Goal: Task Accomplishment & Management: Manage account settings

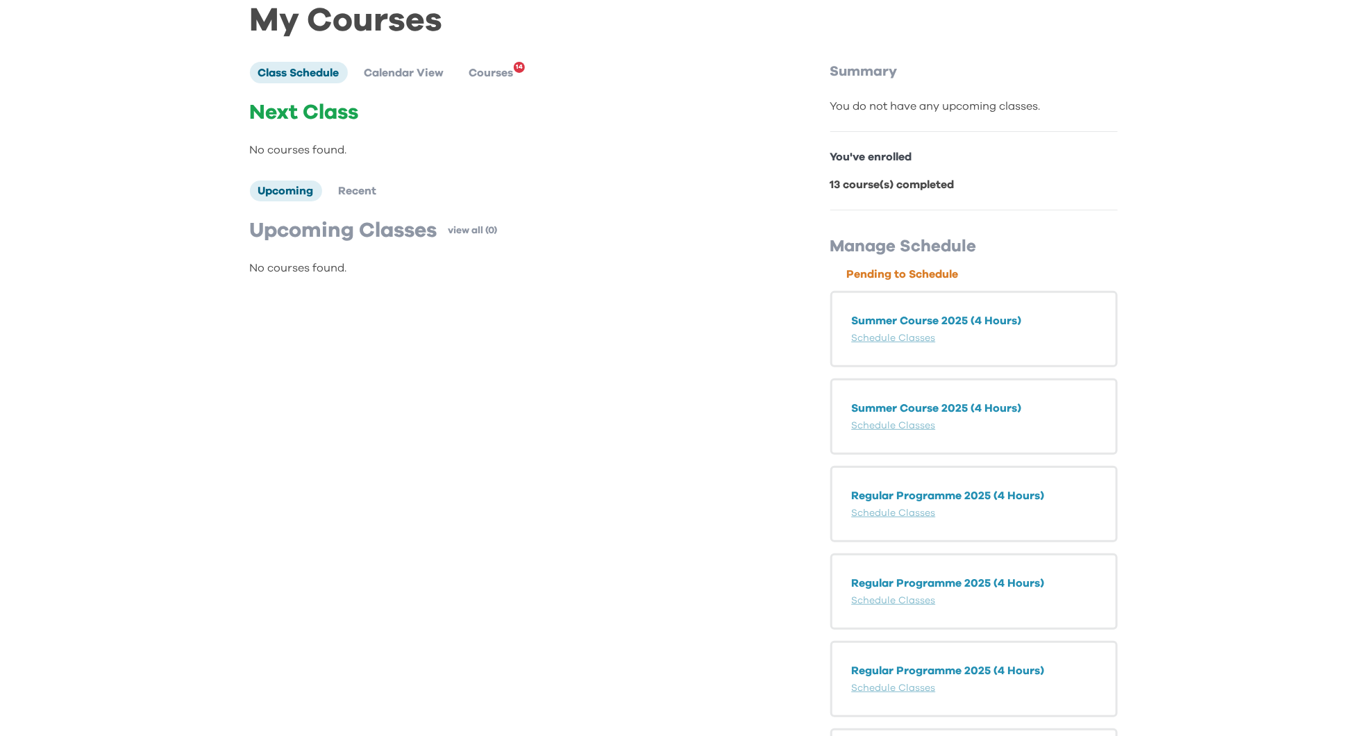
scroll to position [79, 0]
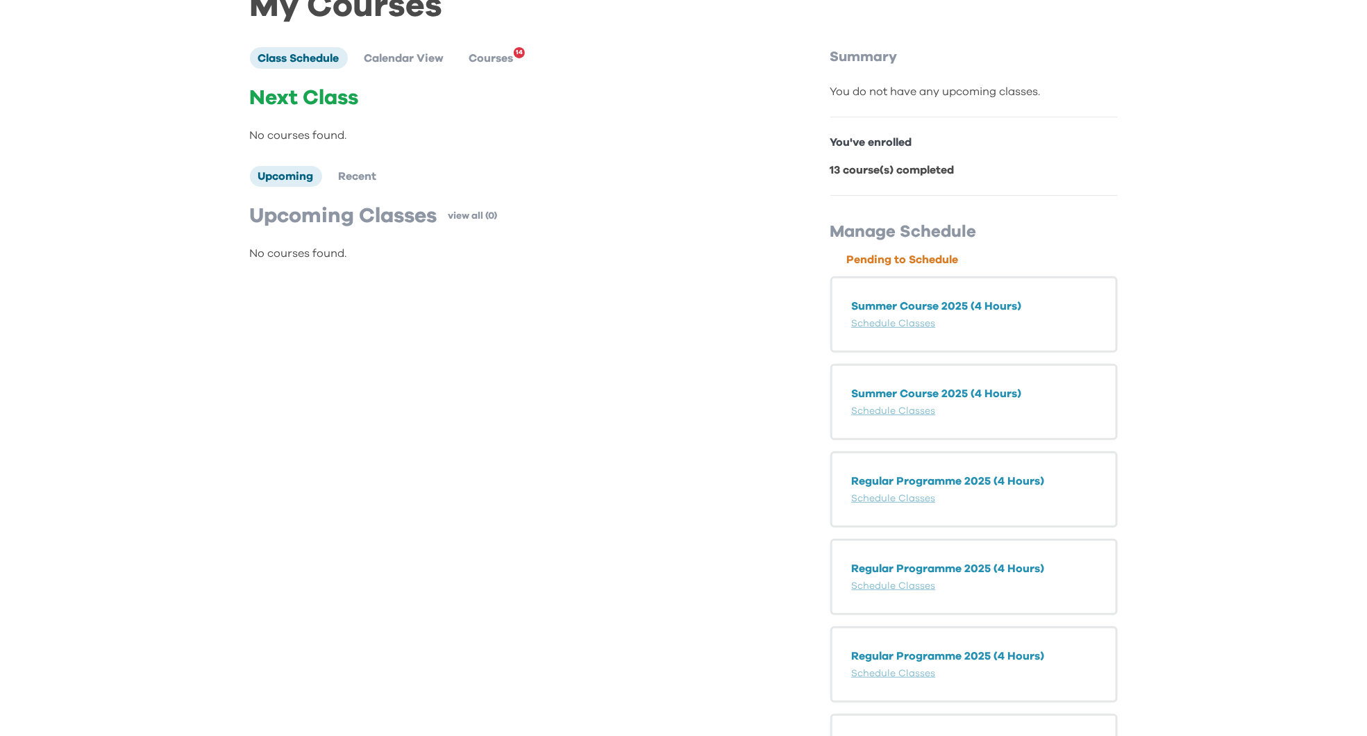
click at [962, 302] on p "Summer Course 2025 (4 Hours)" at bounding box center [974, 306] width 244 height 17
click at [918, 320] on link "Schedule Classes" at bounding box center [894, 324] width 84 height 10
click at [498, 66] on li "Courses 14" at bounding box center [491, 57] width 61 height 21
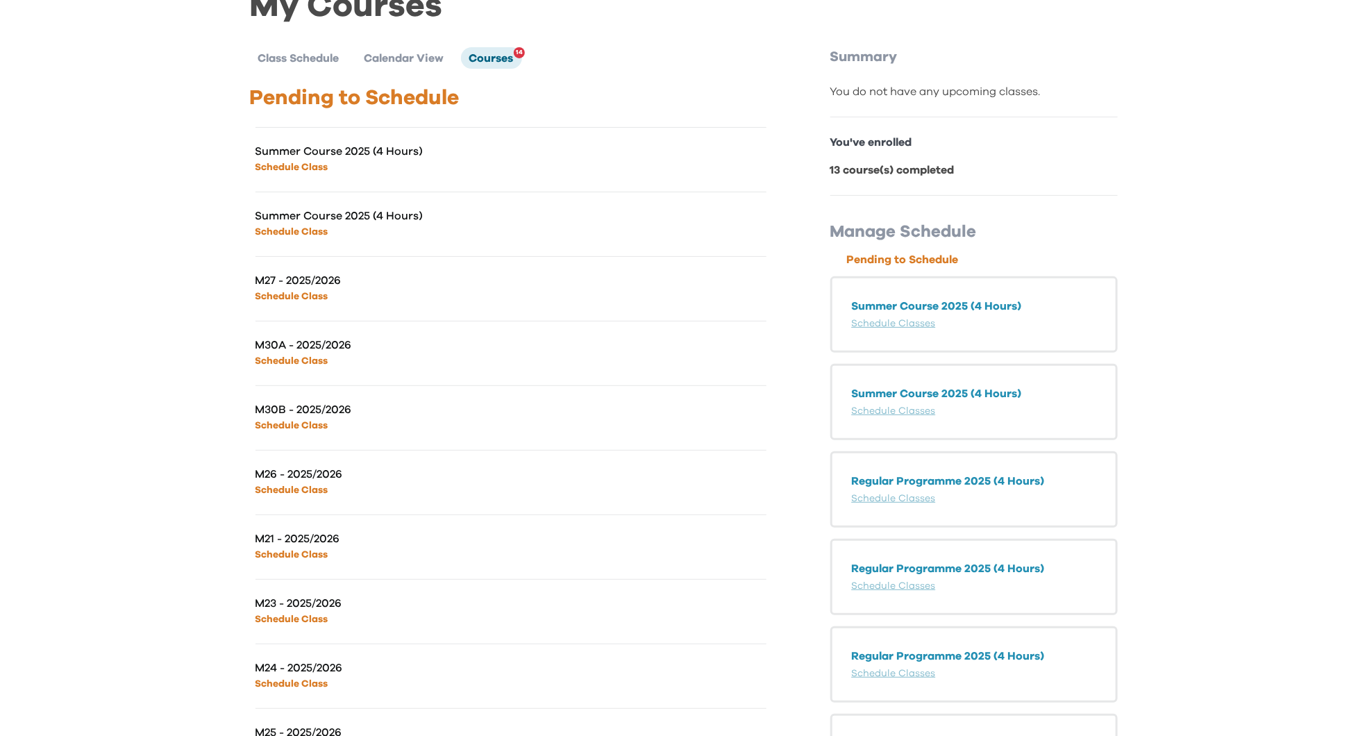
click at [315, 158] on p "Schedule Class" at bounding box center [382, 166] width 255 height 17
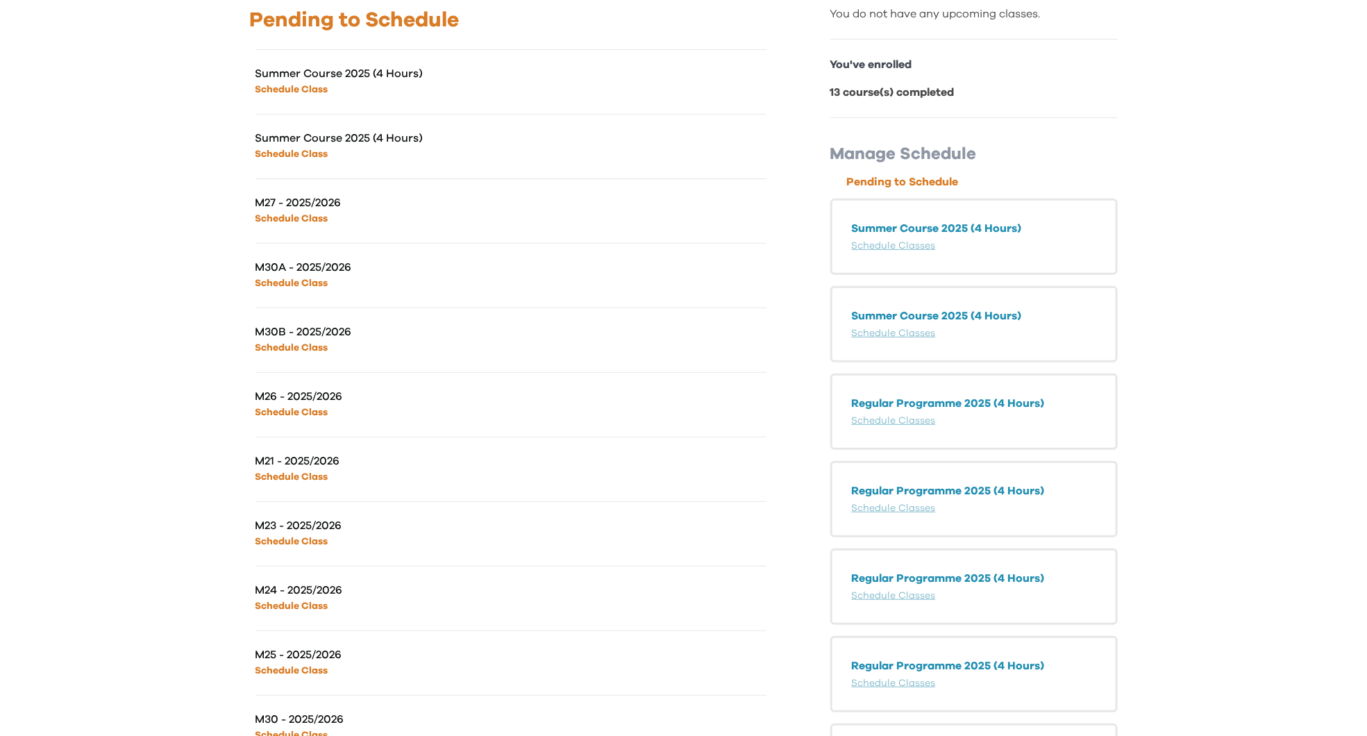
scroll to position [160, 0]
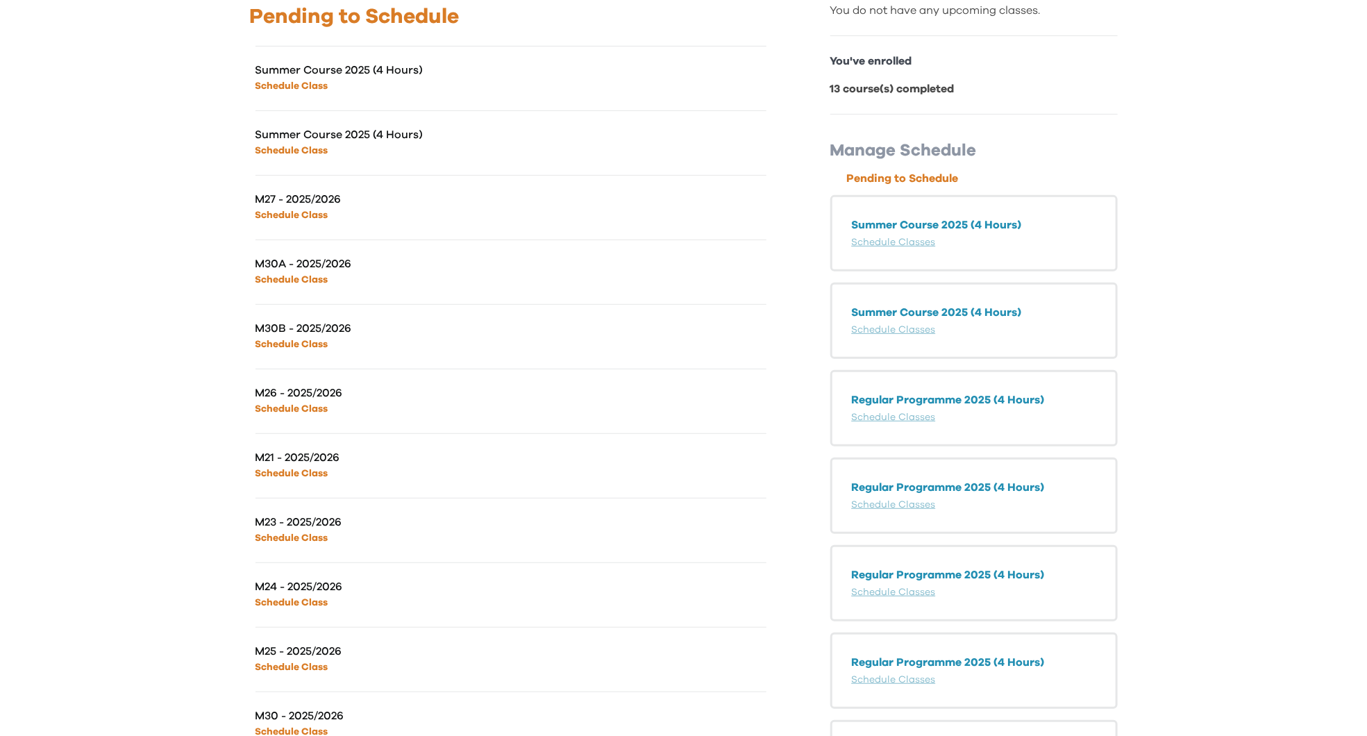
click at [310, 471] on link "Schedule Class" at bounding box center [291, 474] width 73 height 10
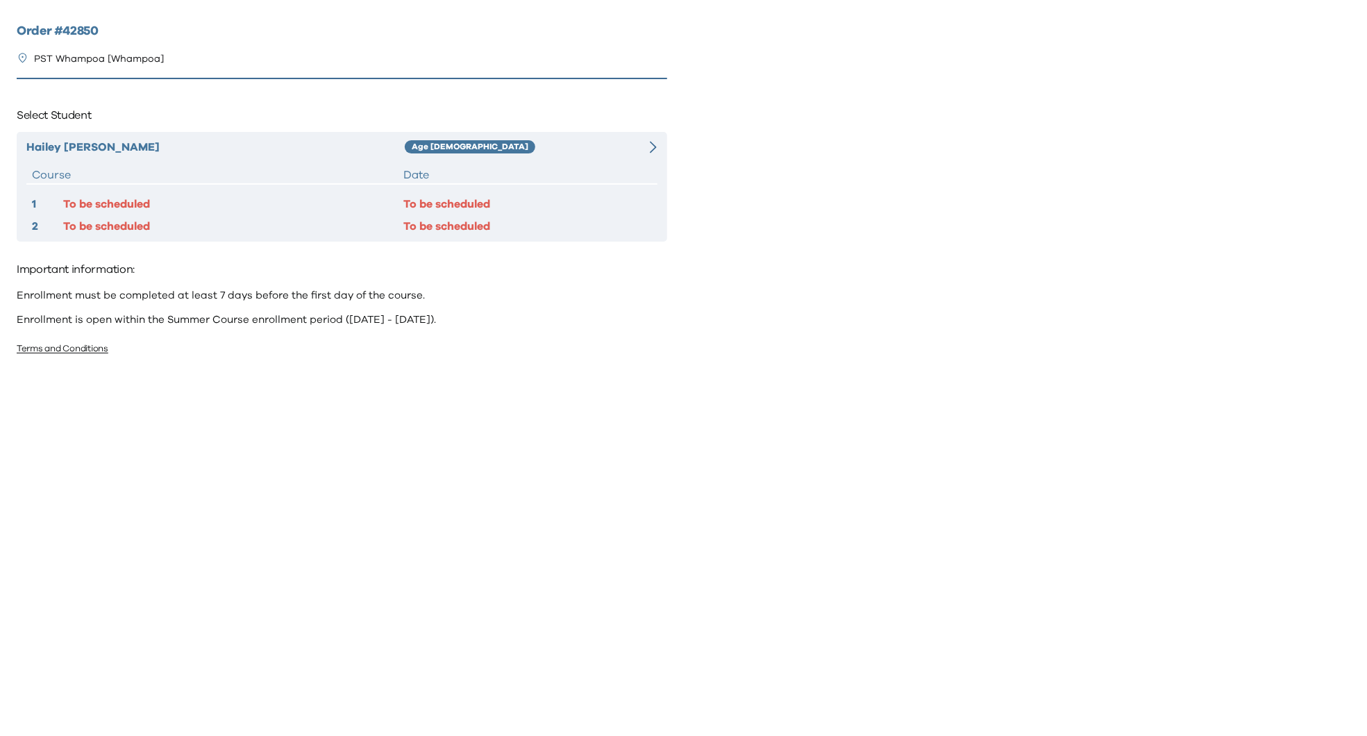
click at [485, 214] on div "1 To be scheduled To be scheduled 2 To be scheduled To be scheduled" at bounding box center [341, 215] width 631 height 39
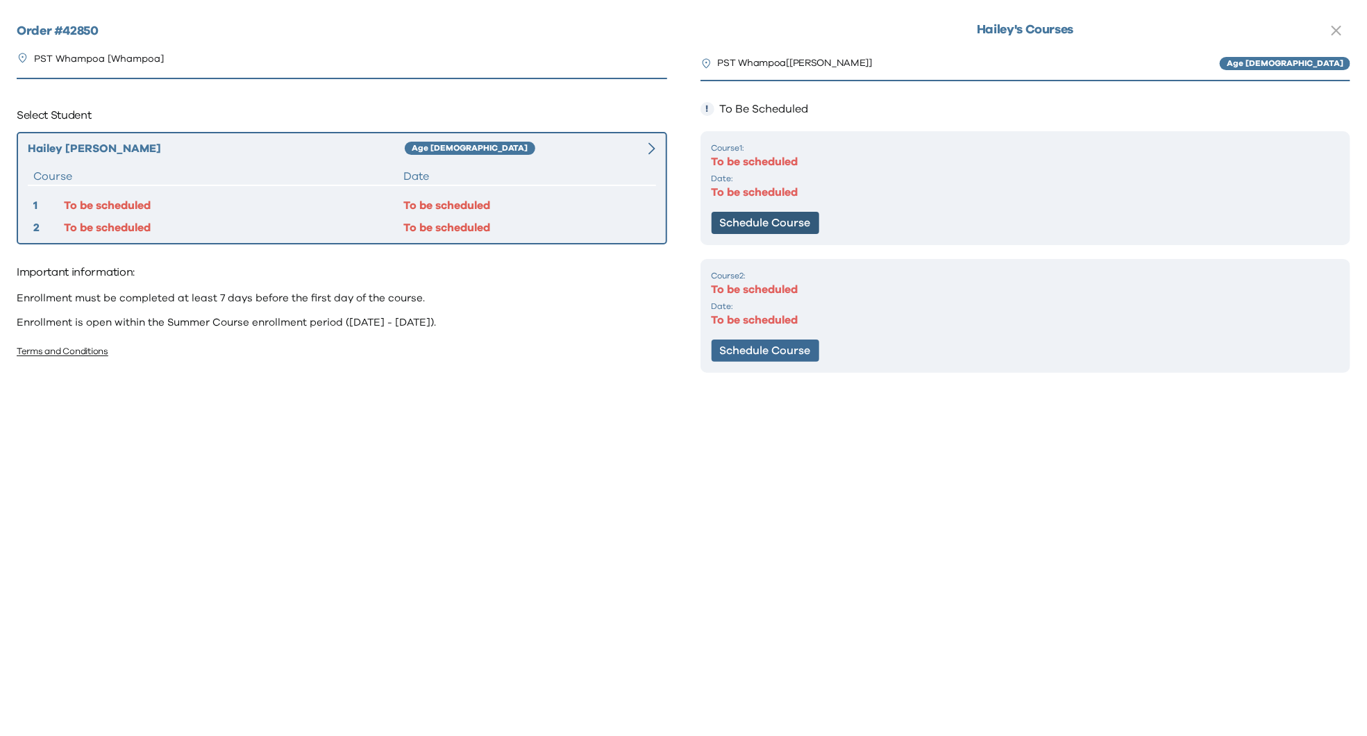
click at [810, 223] on button "Schedule Course" at bounding box center [766, 223] width 108 height 22
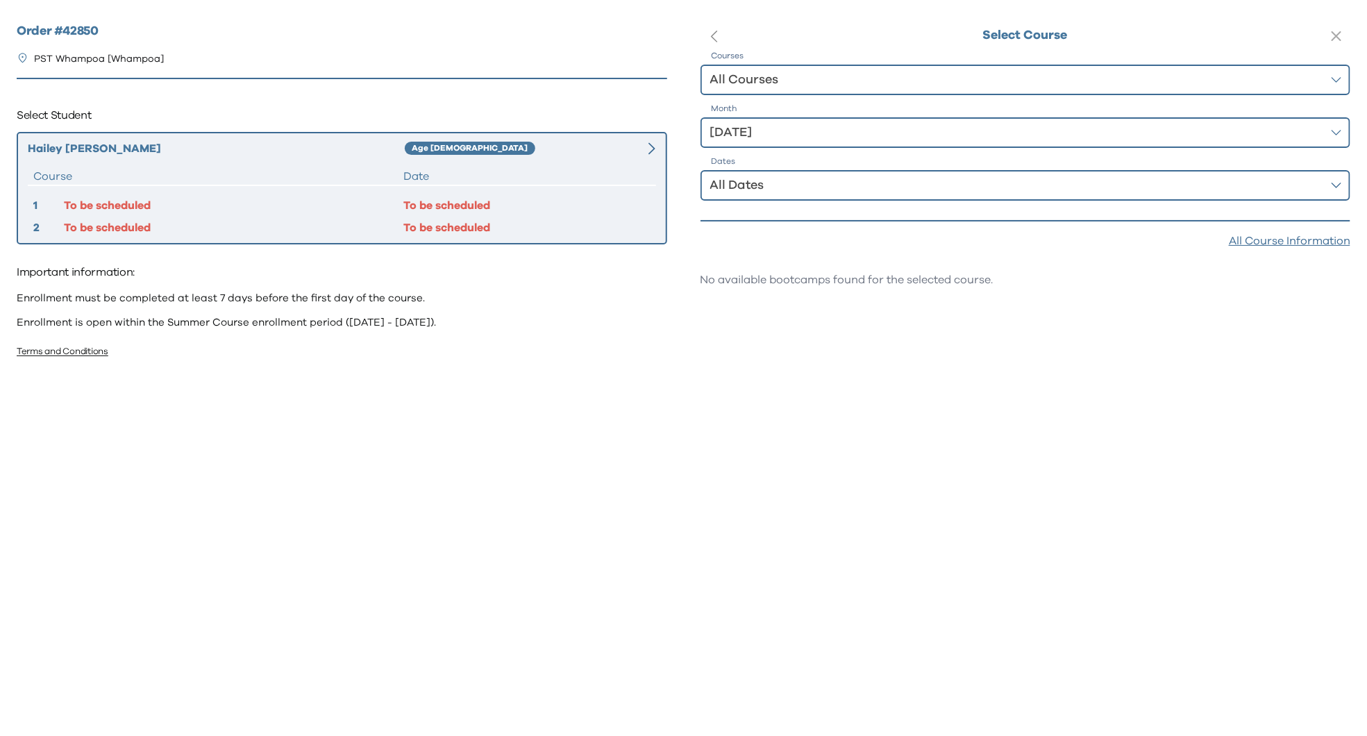
click at [519, 217] on div "1 To be scheduled To be scheduled 2 To be scheduled To be scheduled" at bounding box center [342, 216] width 628 height 39
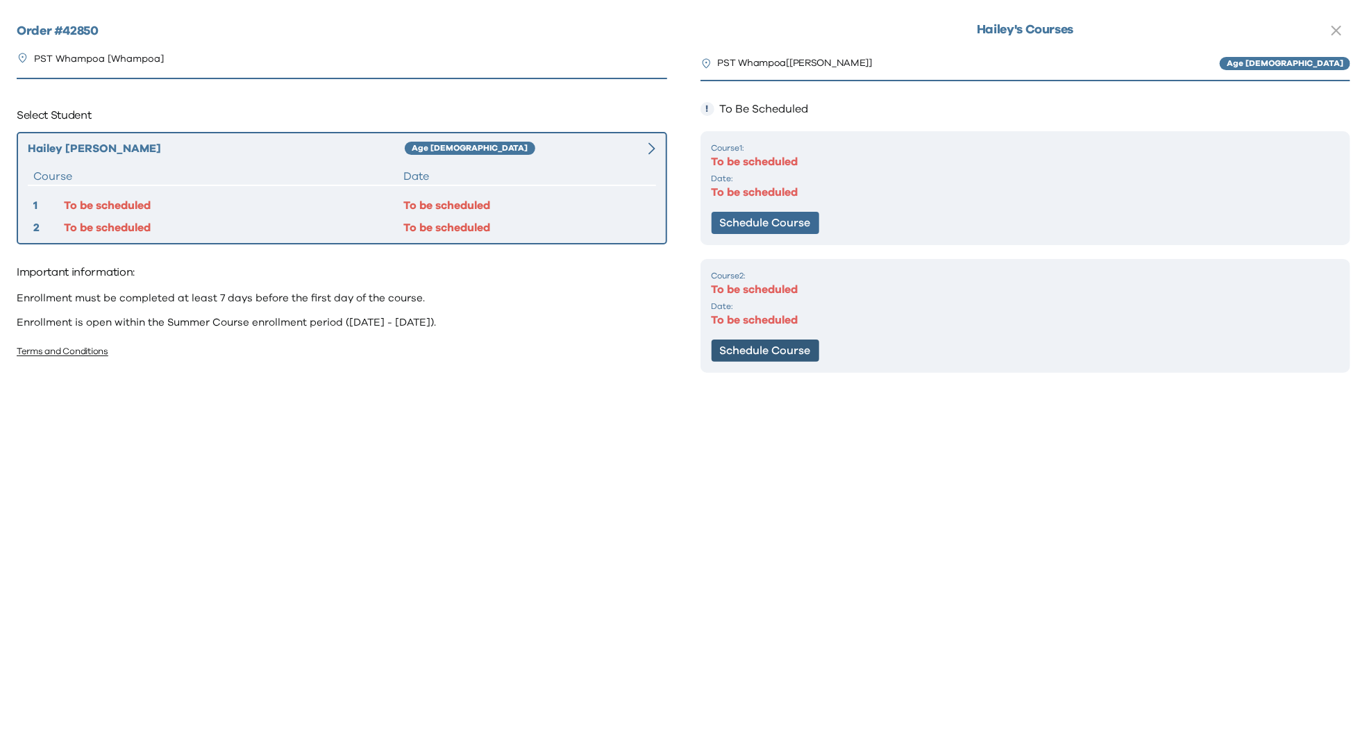
click at [739, 347] on button "Schedule Course" at bounding box center [766, 350] width 108 height 22
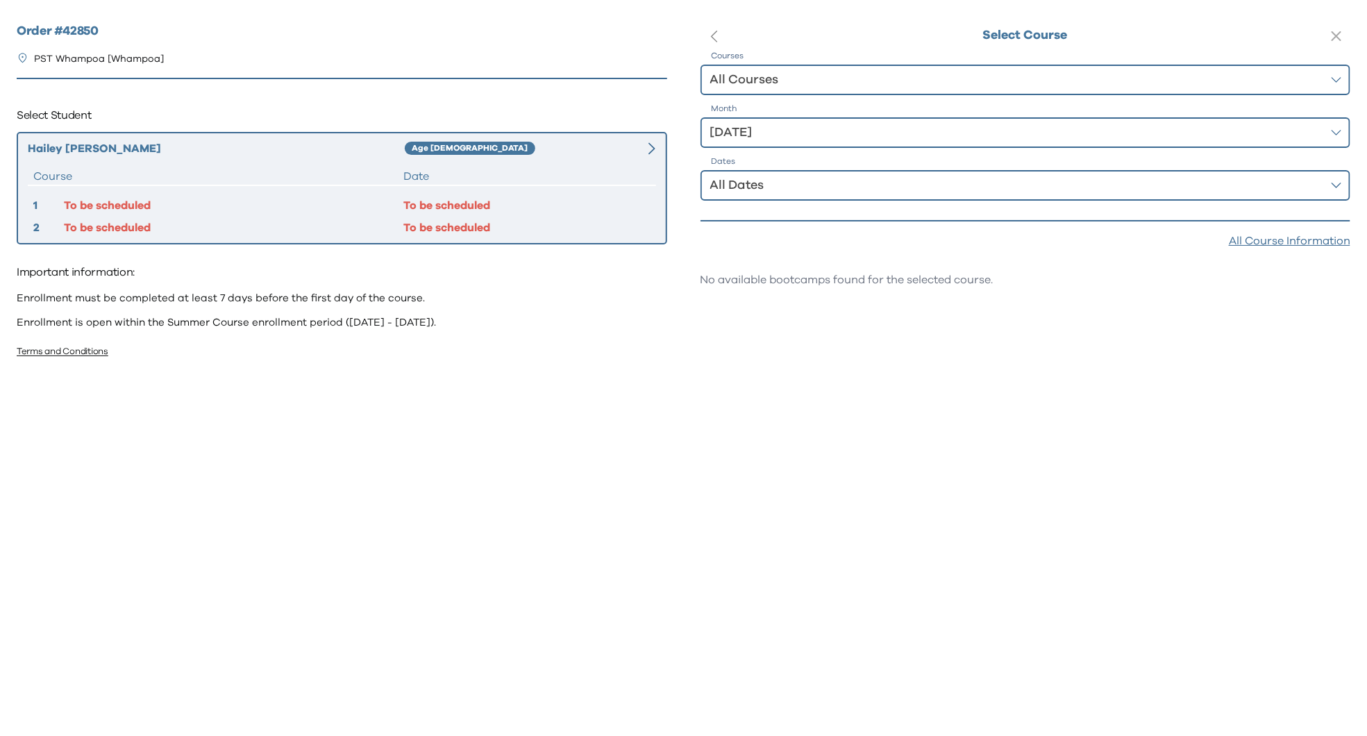
click at [861, 78] on div "All Courses" at bounding box center [1016, 79] width 612 height 19
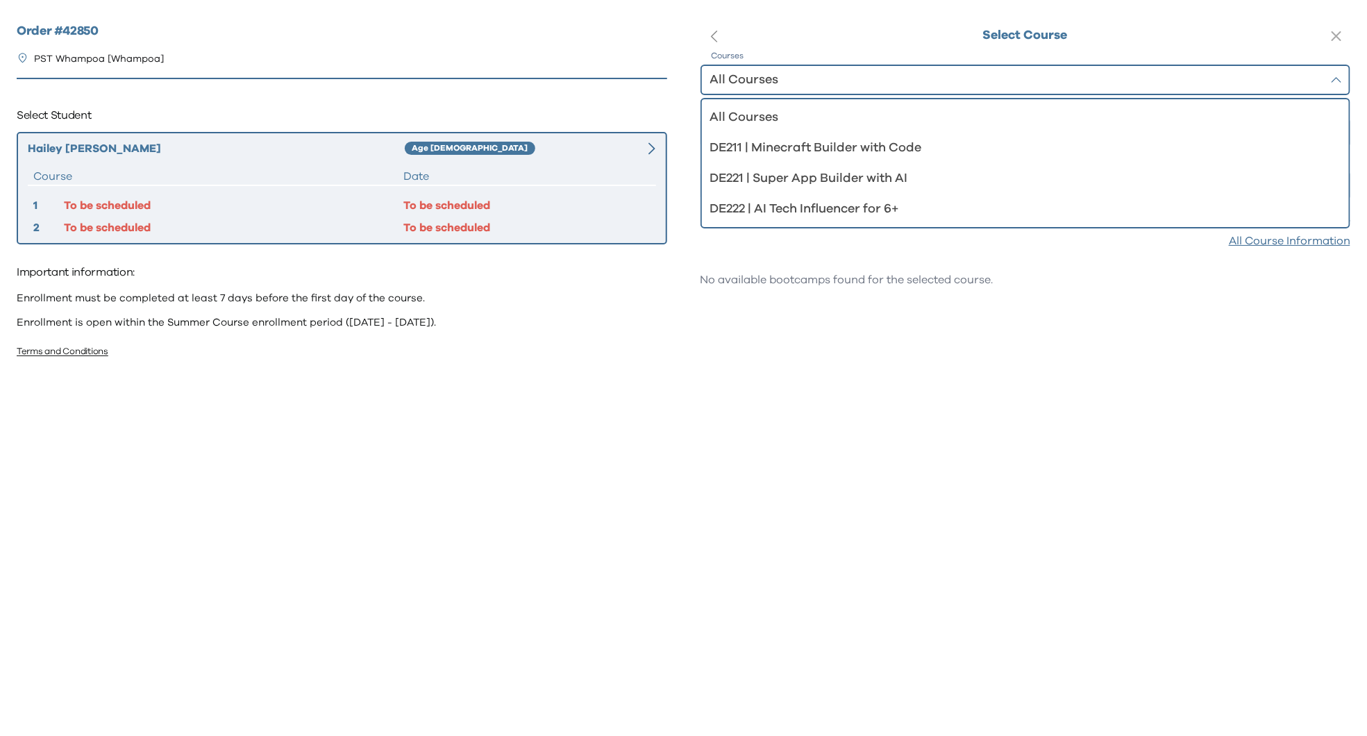
click at [778, 395] on div "No available bootcamps found for the selected course." at bounding box center [846, 433] width 293 height 347
click at [1326, 35] on button "button" at bounding box center [1336, 36] width 28 height 28
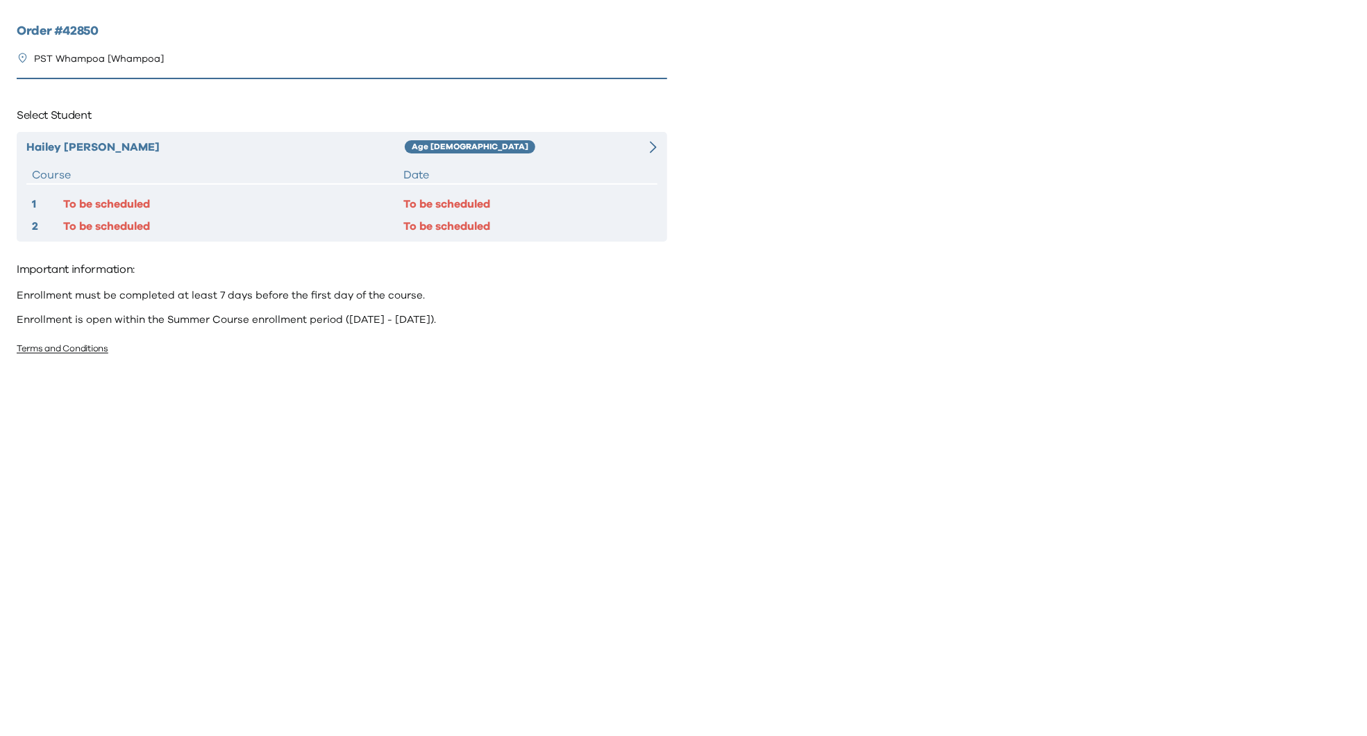
click at [630, 153] on div at bounding box center [640, 147] width 31 height 17
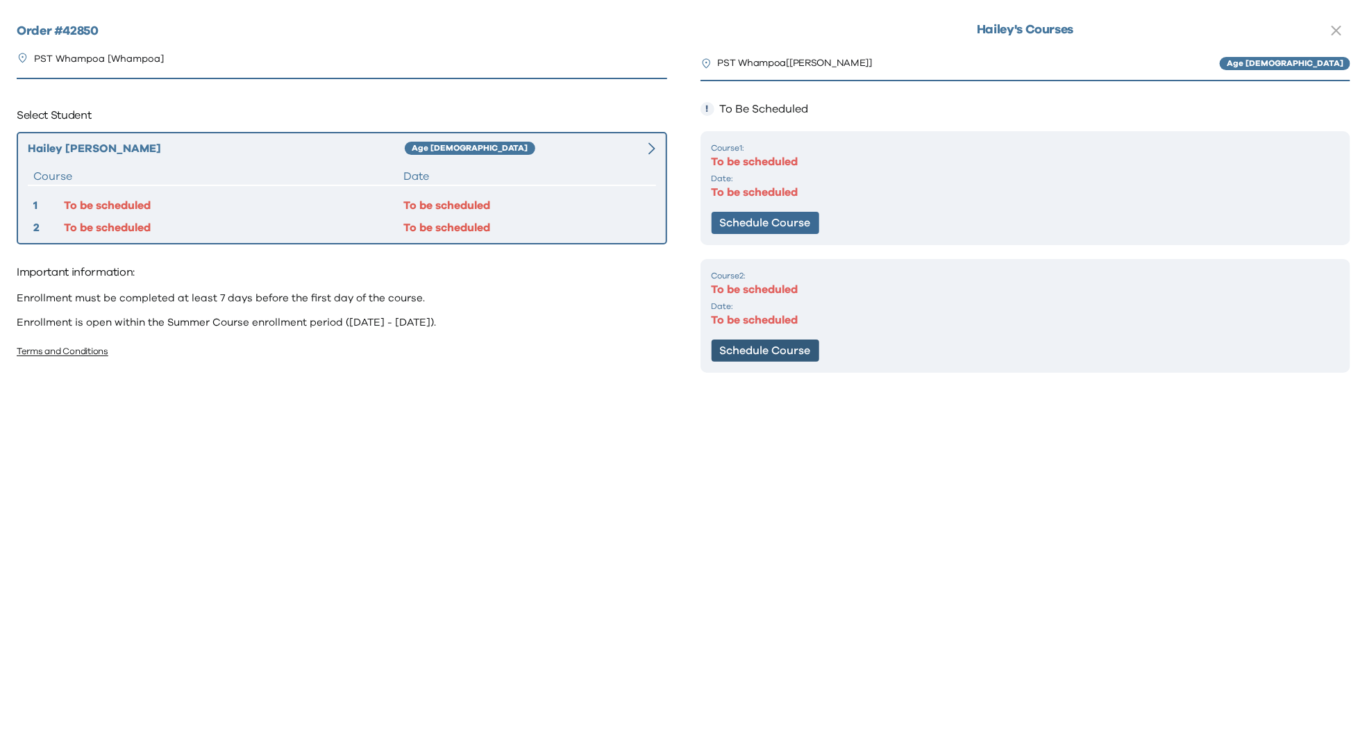
click at [789, 347] on button "Schedule Course" at bounding box center [766, 350] width 108 height 22
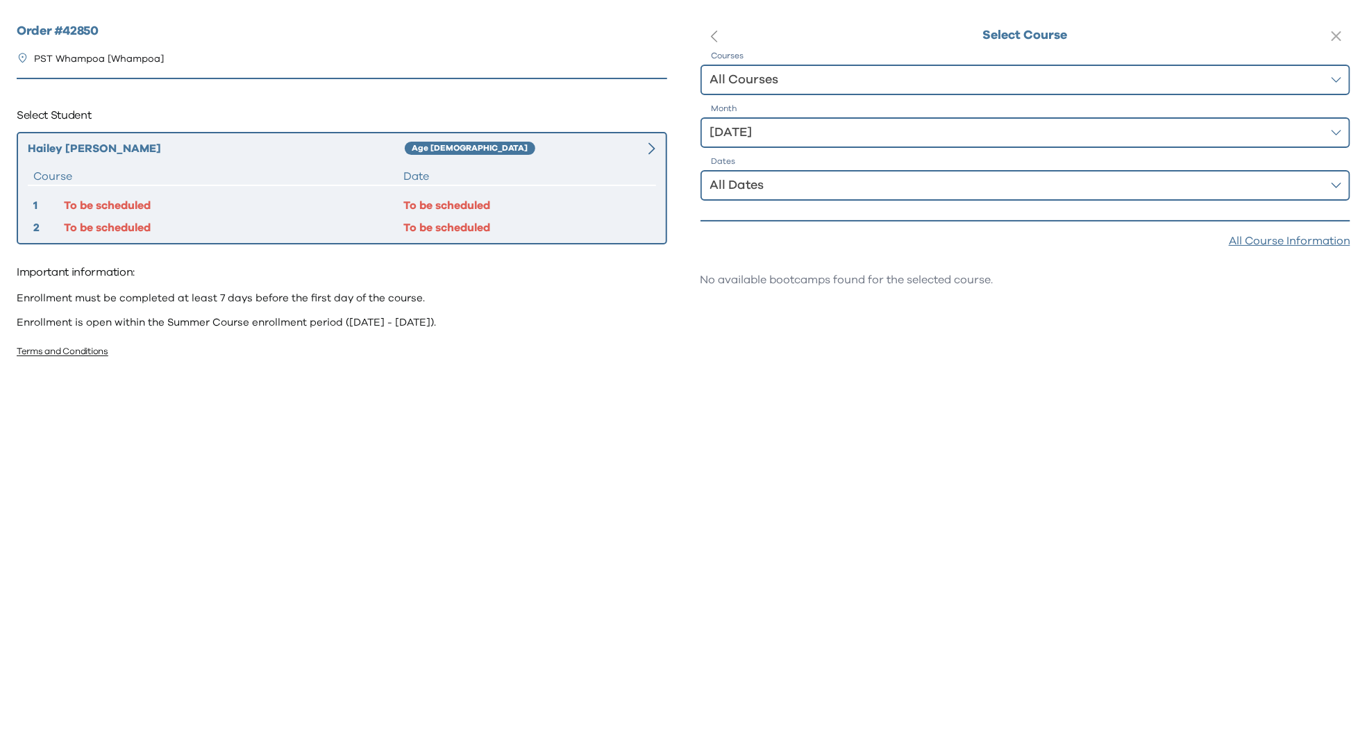
click at [708, 66] on button "All Courses" at bounding box center [1025, 80] width 650 height 31
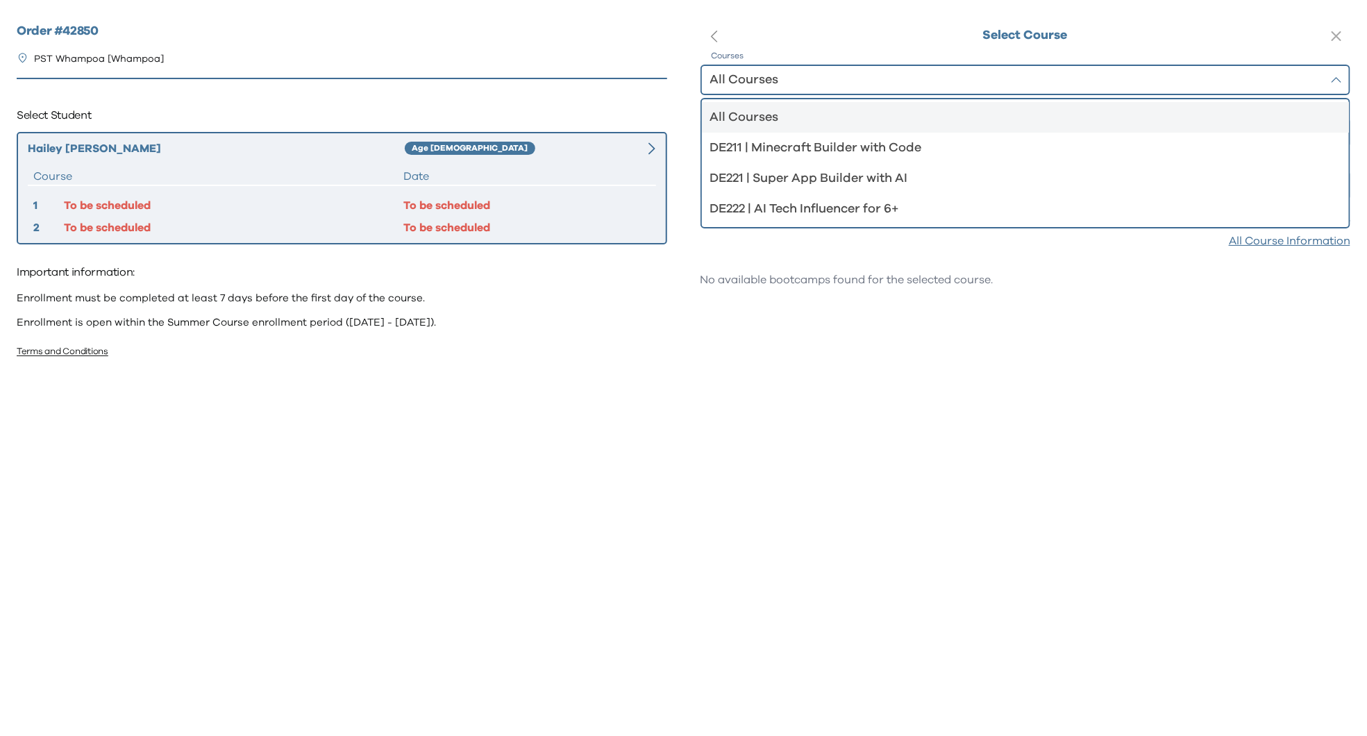
click at [727, 31] on button "button" at bounding box center [714, 36] width 28 height 28
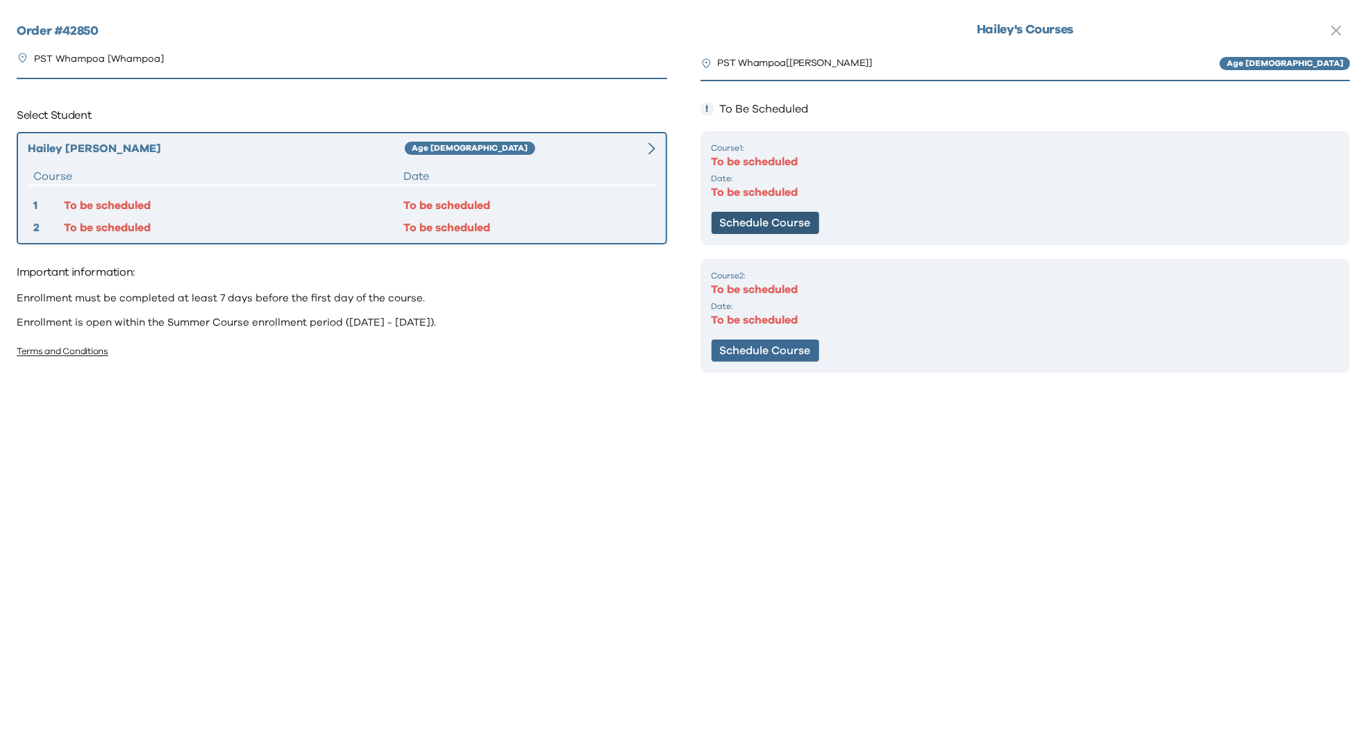
click at [771, 213] on button "Schedule Course" at bounding box center [766, 223] width 108 height 22
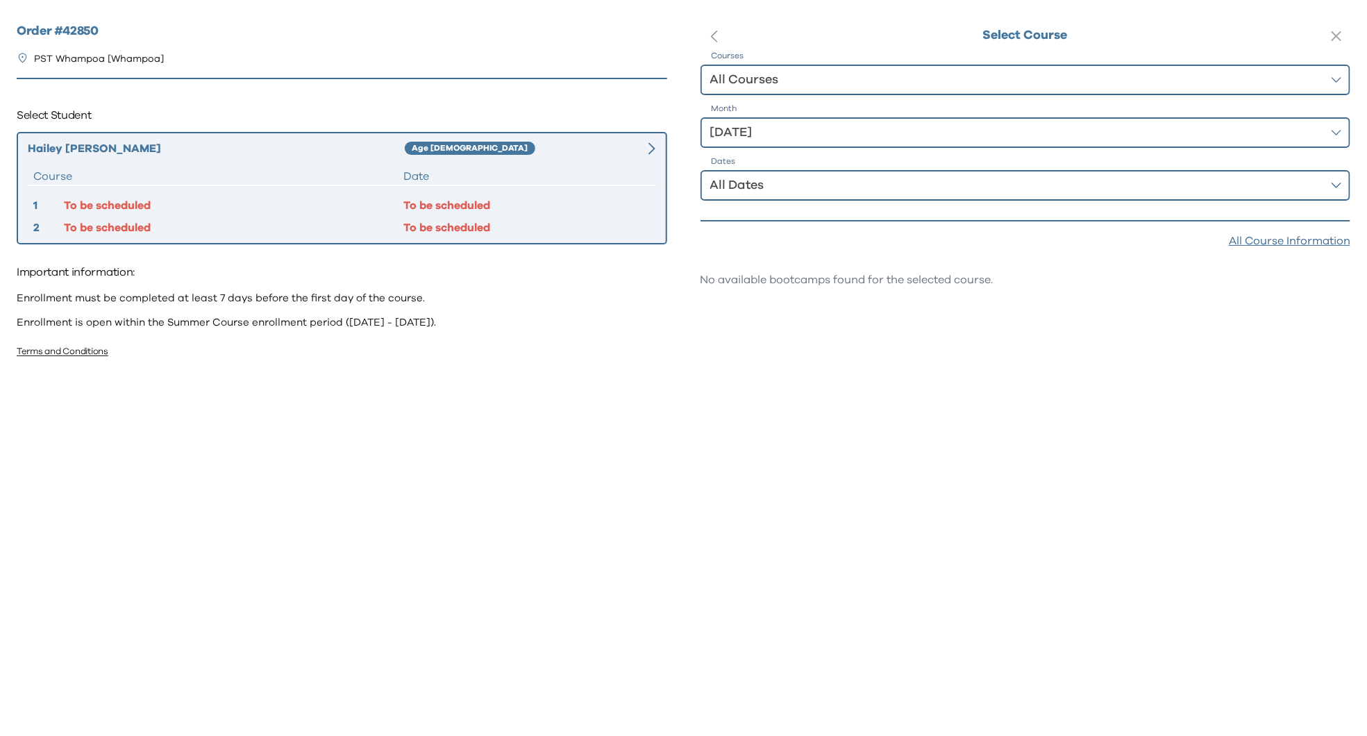
click at [771, 80] on div "All Courses" at bounding box center [1016, 79] width 612 height 19
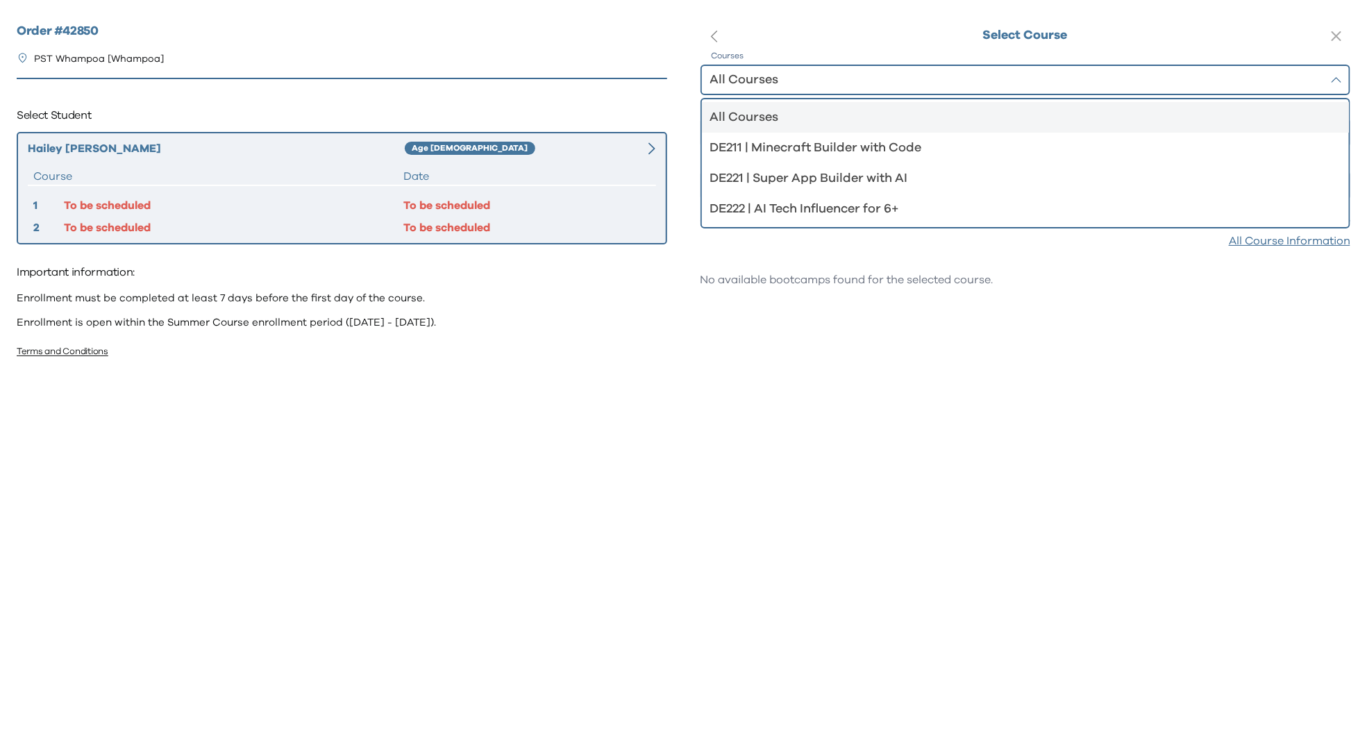
click at [771, 80] on div "All Courses" at bounding box center [1016, 79] width 612 height 19
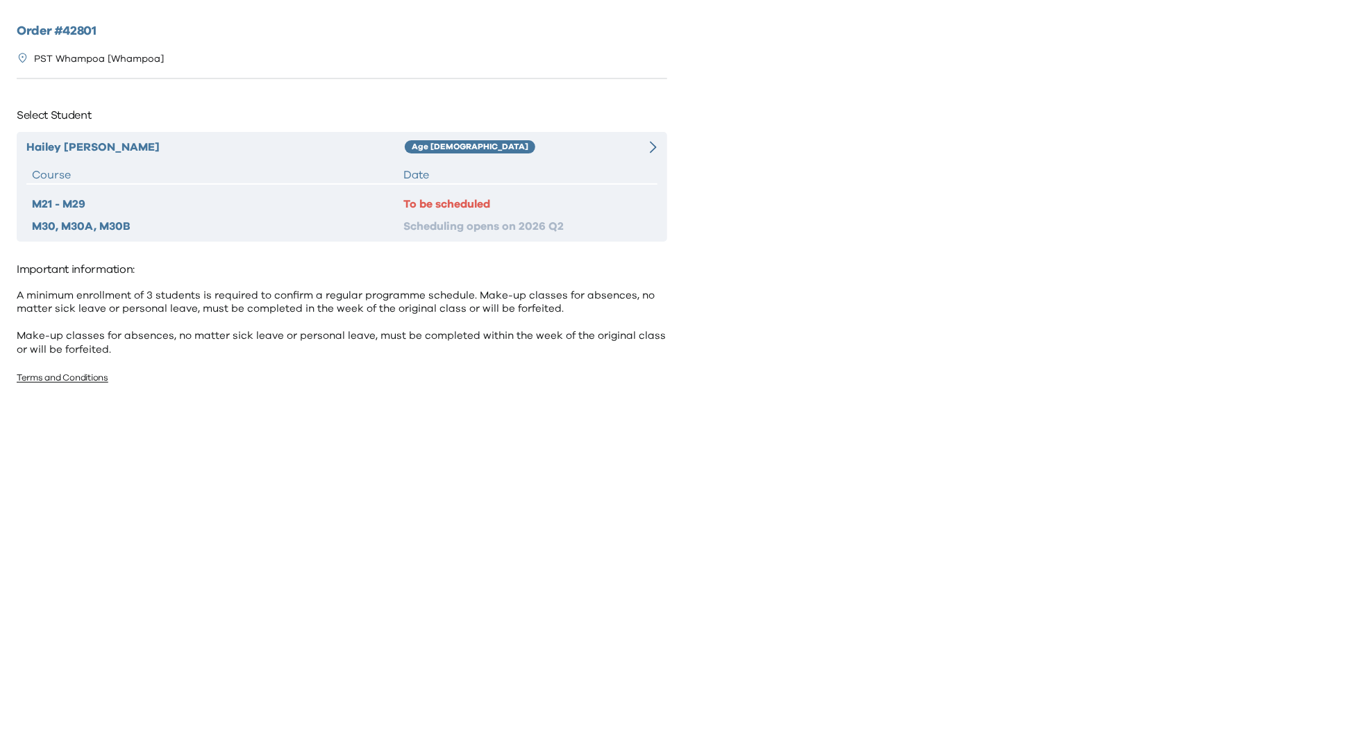
click at [524, 193] on div "[PERSON_NAME] Age [DEMOGRAPHIC_DATA] Course Date M21 - M29 To be scheduled M30,…" at bounding box center [342, 187] width 650 height 110
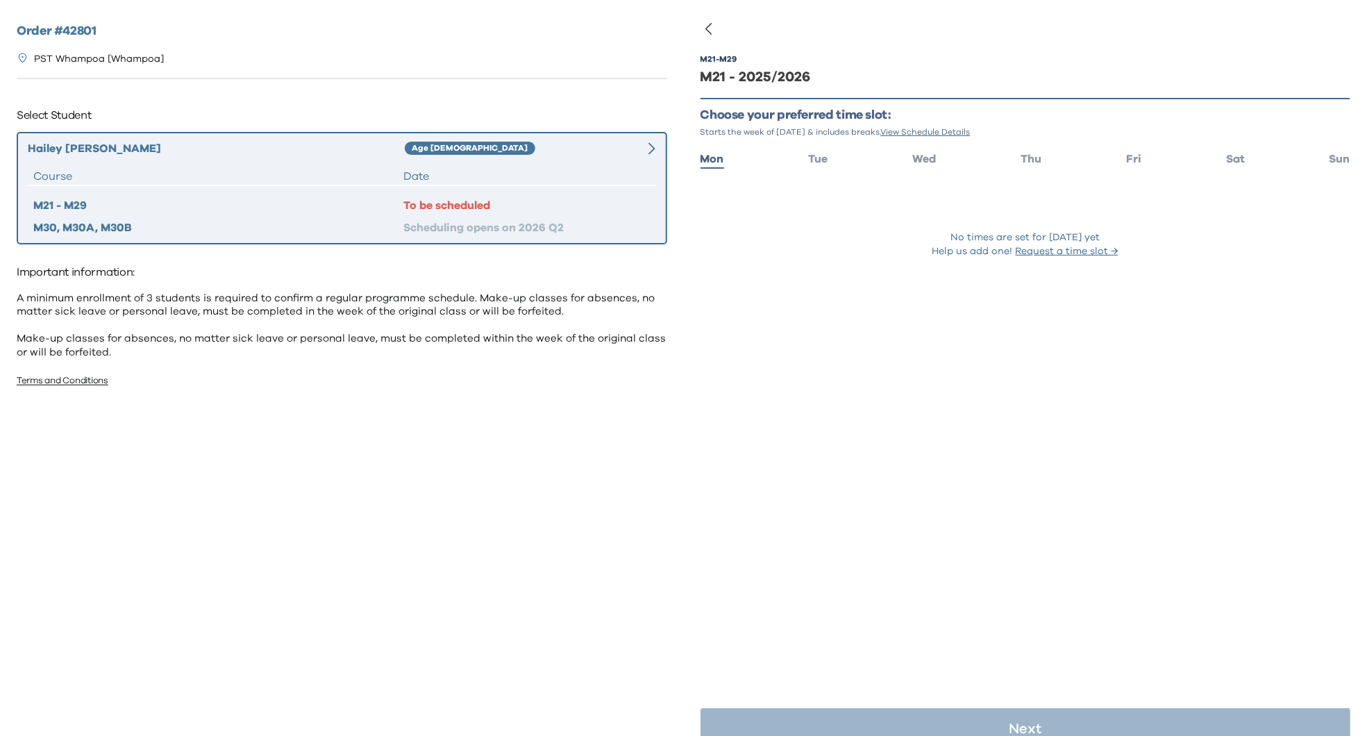
click at [112, 60] on p "PST Whampoa [Whampoa]" at bounding box center [99, 59] width 130 height 15
click at [81, 26] on h2 "Order # 42801" at bounding box center [342, 31] width 650 height 19
